Goal: Share content: Share content

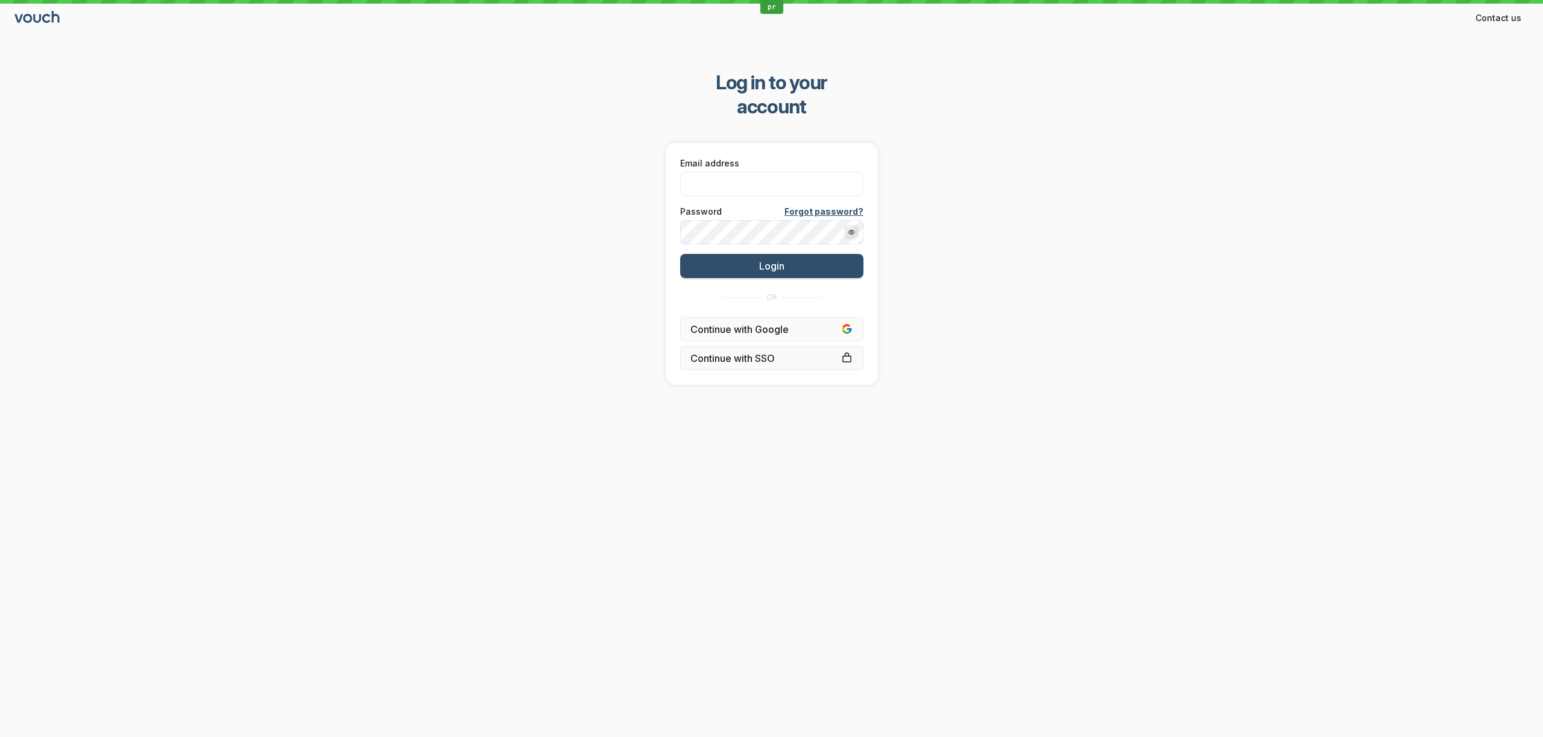
click at [1167, 192] on div "Log in to your account Email address Password Forgot password? Login OR Continu…" at bounding box center [771, 227] width 1543 height 353
click at [805, 150] on body "pr Contact us Contact Log in to your account Email address Password Forgot pass…" at bounding box center [771, 368] width 1543 height 737
paste input "[PERSON_NAME][EMAIL_ADDRESS][DOMAIN_NAME]"
type input "[PERSON_NAME][EMAIL_ADDRESS][DOMAIN_NAME]"
click at [567, 219] on div "Log in to your account Email address [PERSON_NAME][EMAIL_ADDRESS][DOMAIN_NAME] …" at bounding box center [771, 227] width 1543 height 353
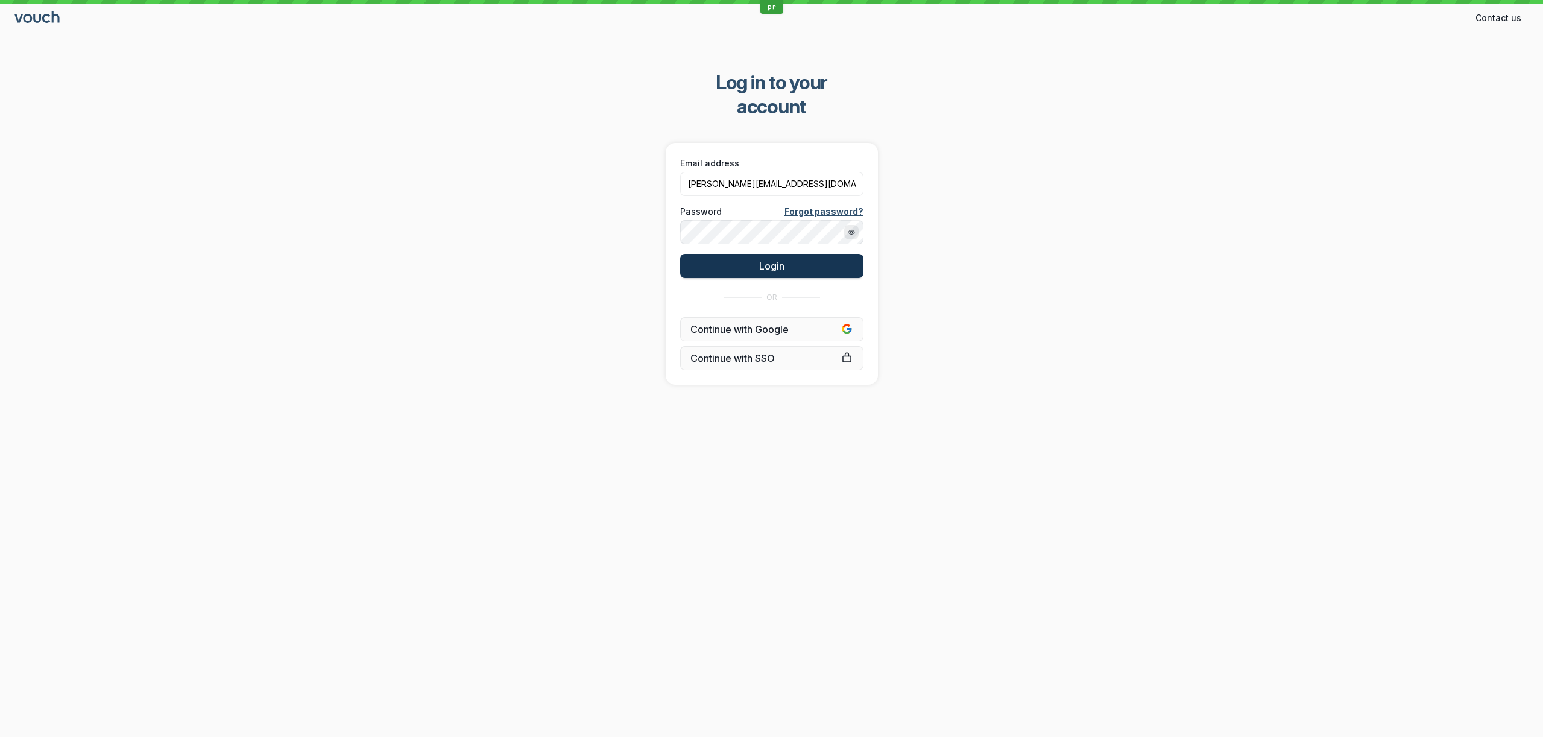
click at [741, 254] on button "Login" at bounding box center [771, 266] width 183 height 24
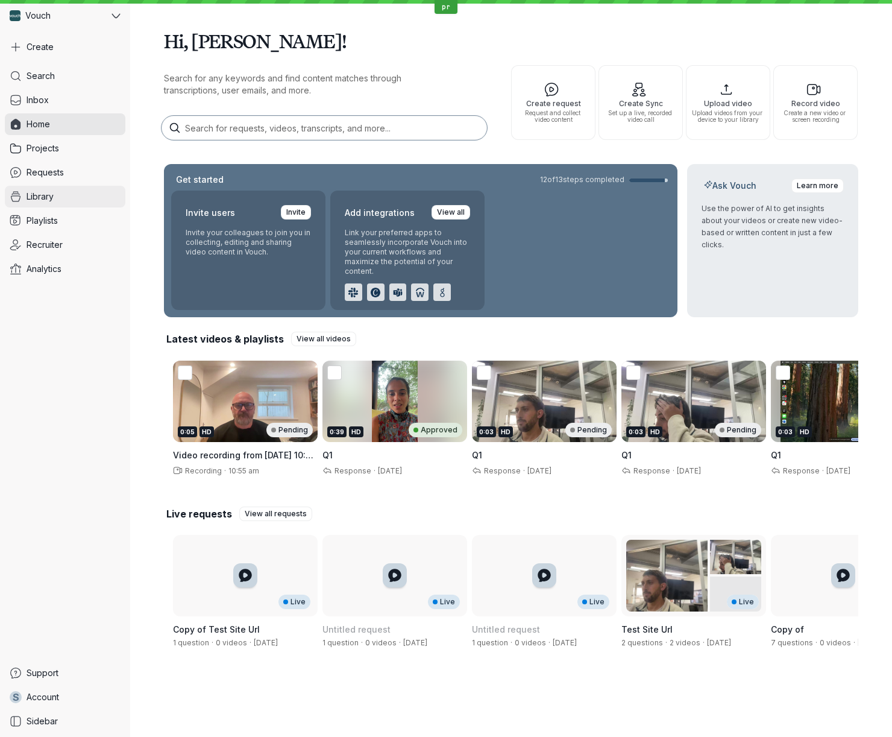
click at [49, 201] on span "Library" at bounding box center [40, 197] width 27 height 12
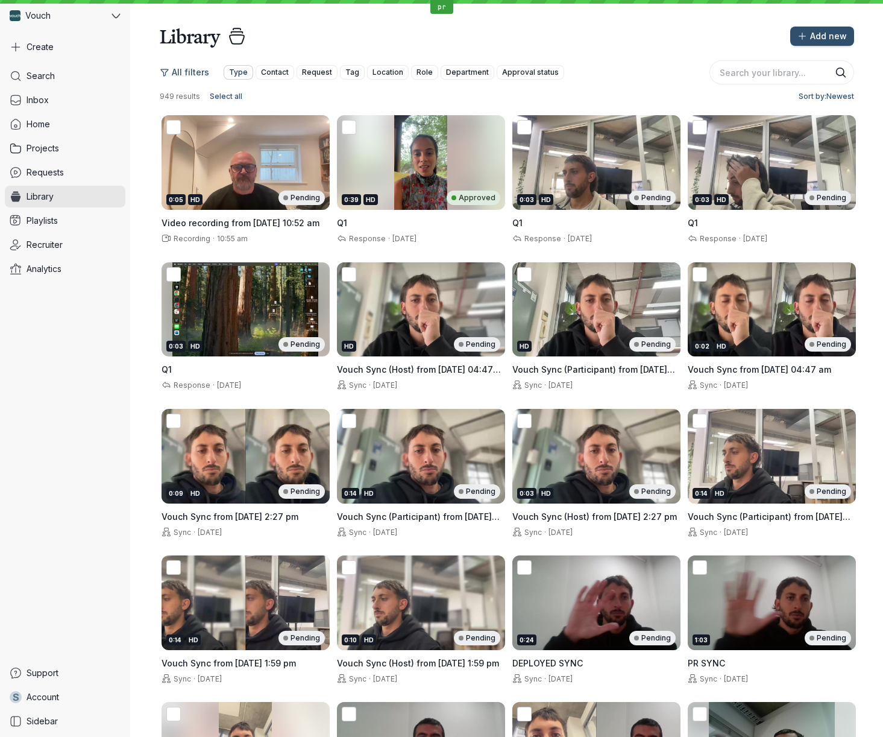
click at [241, 72] on span "Type" at bounding box center [238, 72] width 19 height 12
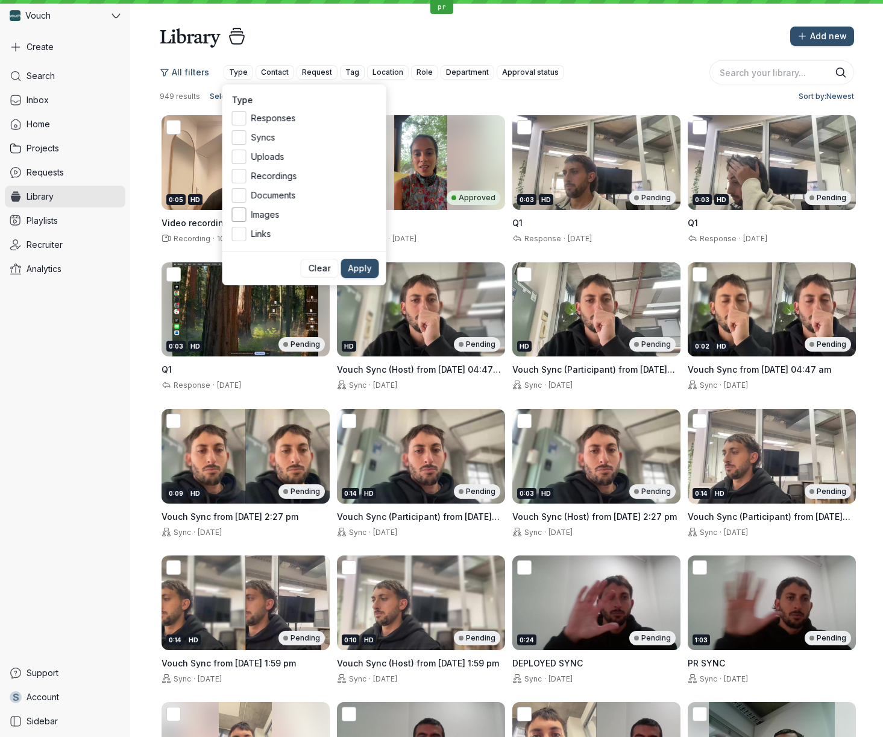
click at [246, 216] on label "Images" at bounding box center [304, 214] width 145 height 14
click at [0, 0] on input "Images" at bounding box center [0, 0] width 0 height 0
click at [365, 264] on span "Apply" at bounding box center [361, 268] width 24 height 12
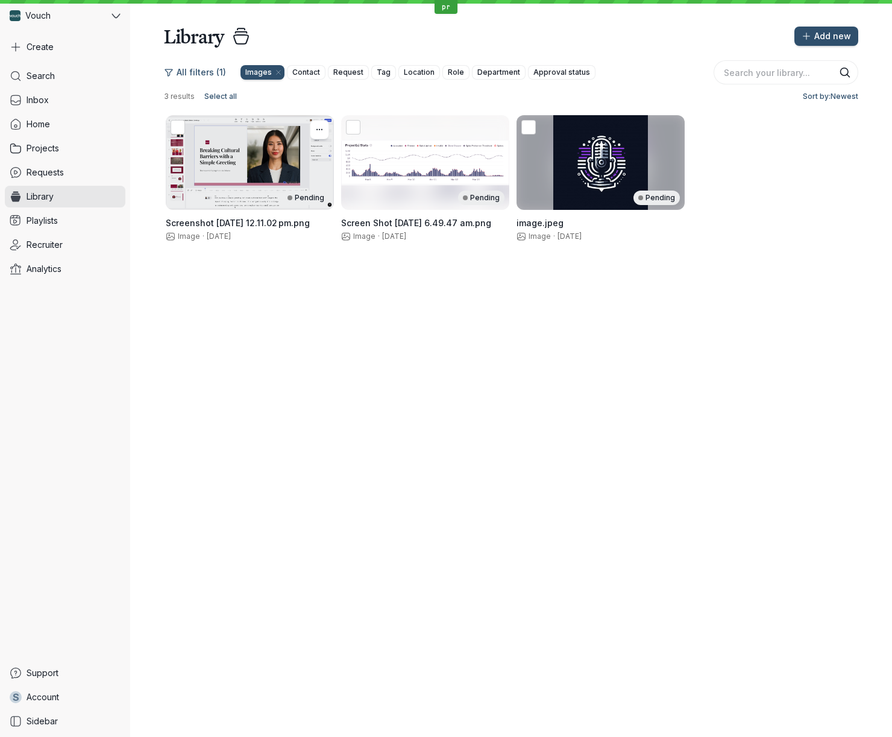
click at [302, 175] on div "Pending" at bounding box center [250, 162] width 168 height 95
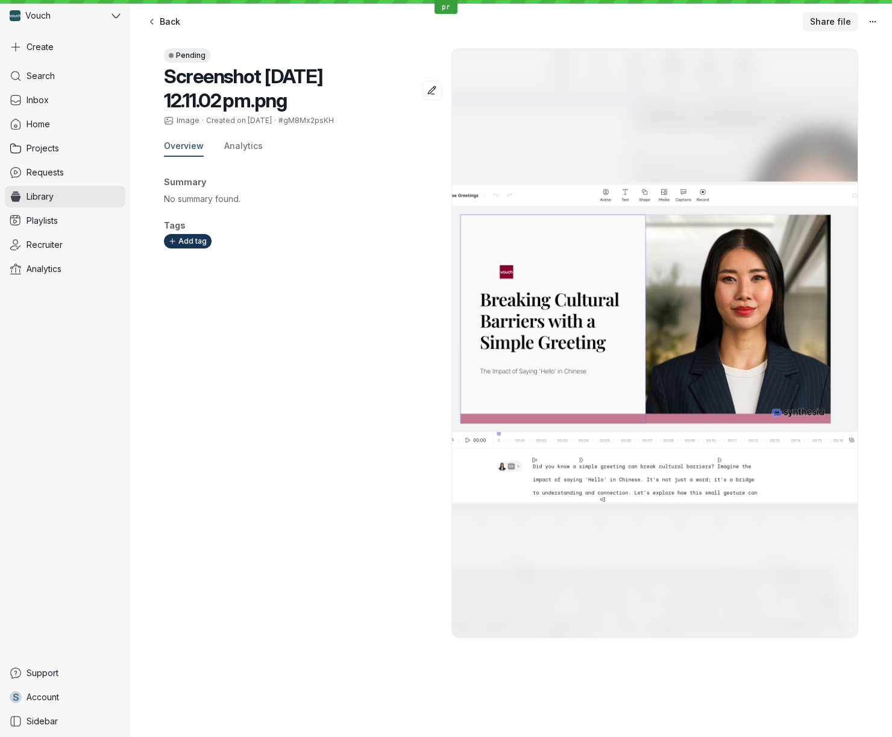
click at [845, 16] on span "Share file" at bounding box center [830, 22] width 41 height 12
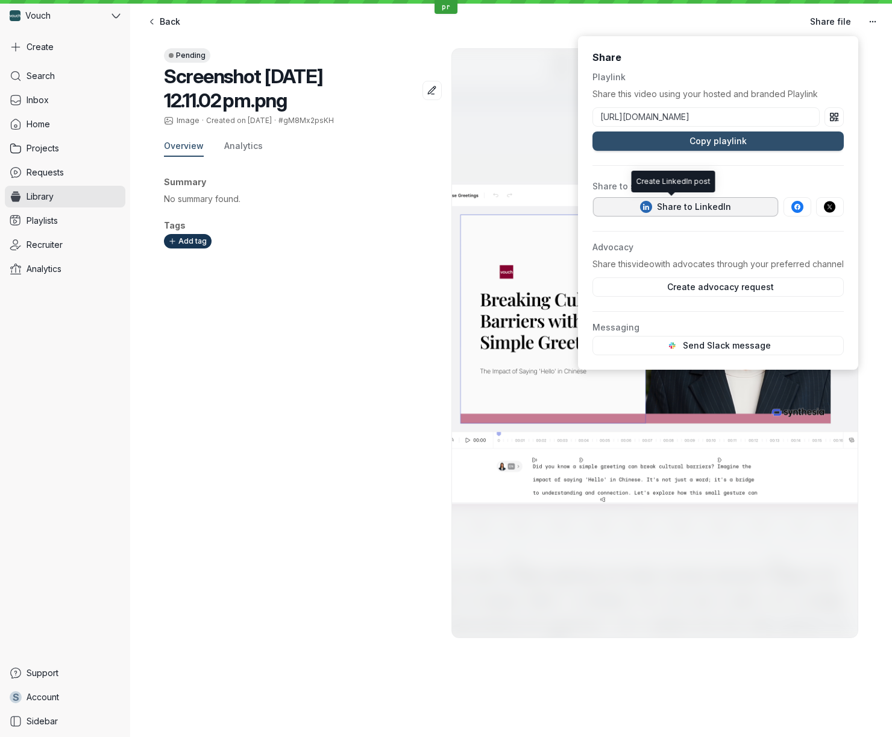
click at [701, 209] on div "Share to LinkedIn" at bounding box center [685, 207] width 91 height 12
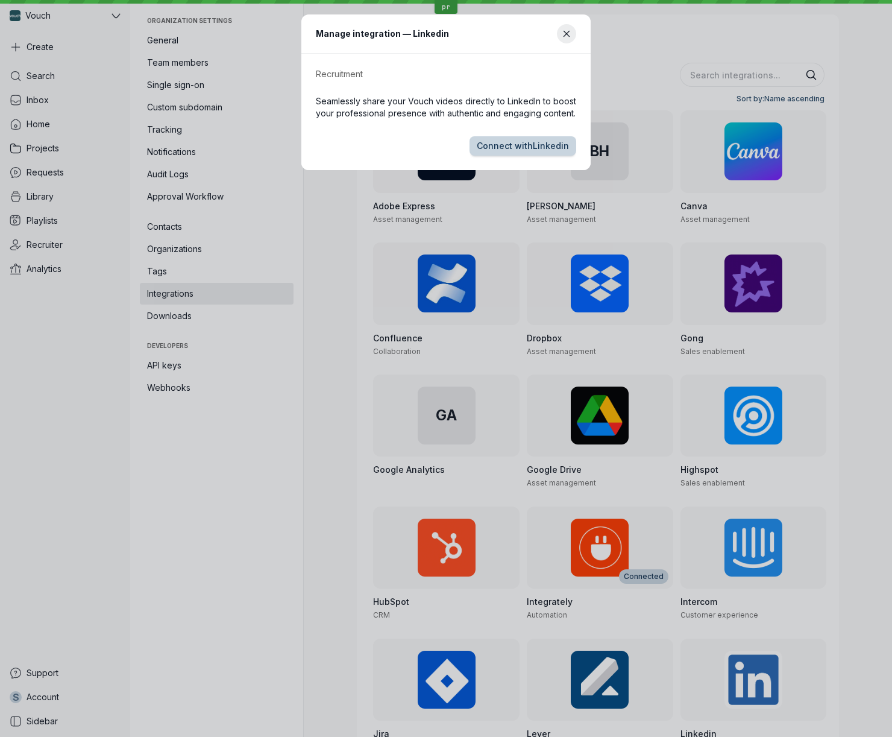
click at [549, 144] on span "Connect with Linkedin" at bounding box center [523, 146] width 92 height 12
